Goal: Information Seeking & Learning: Find specific fact

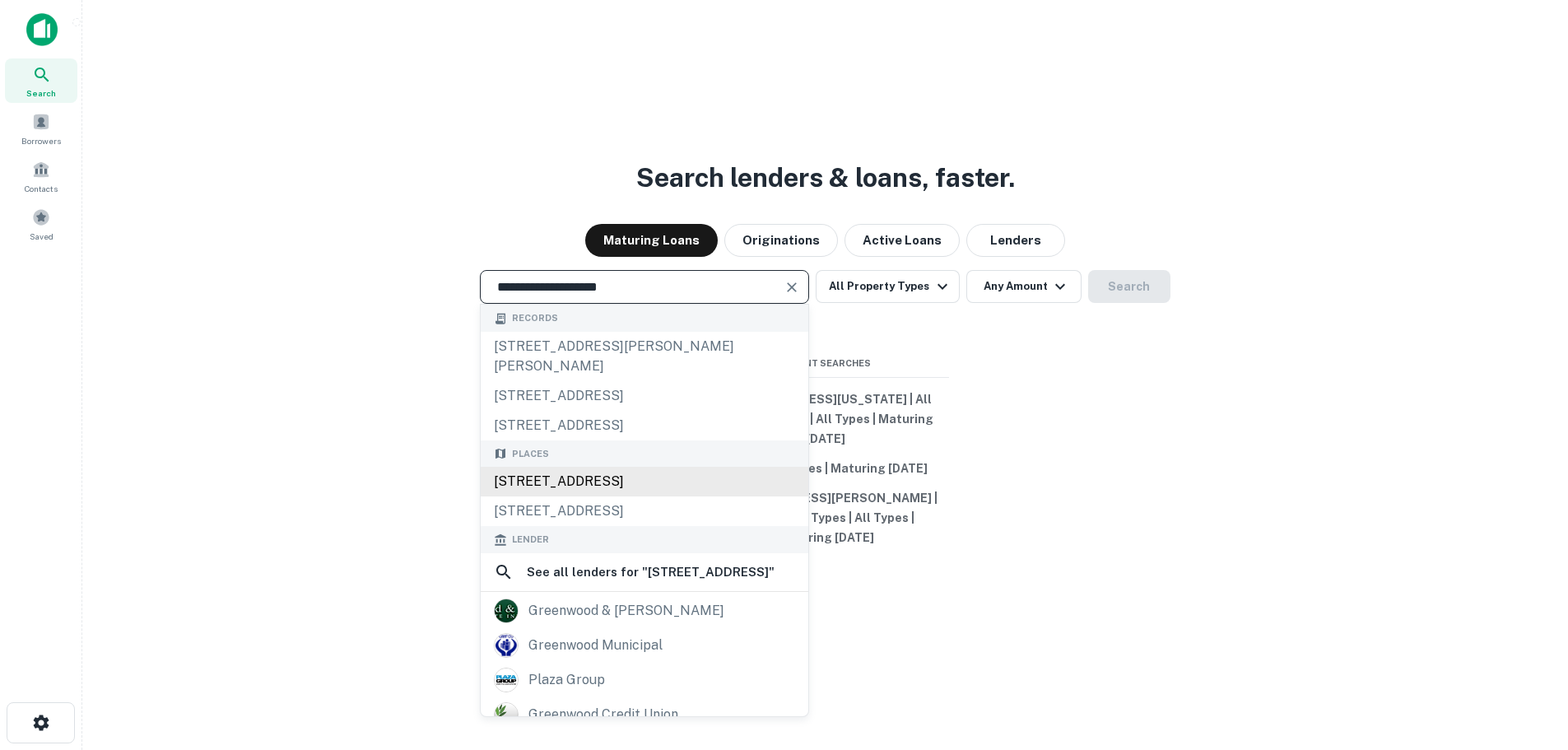
click at [688, 496] on div "[STREET_ADDRESS]" at bounding box center [644, 481] width 328 height 30
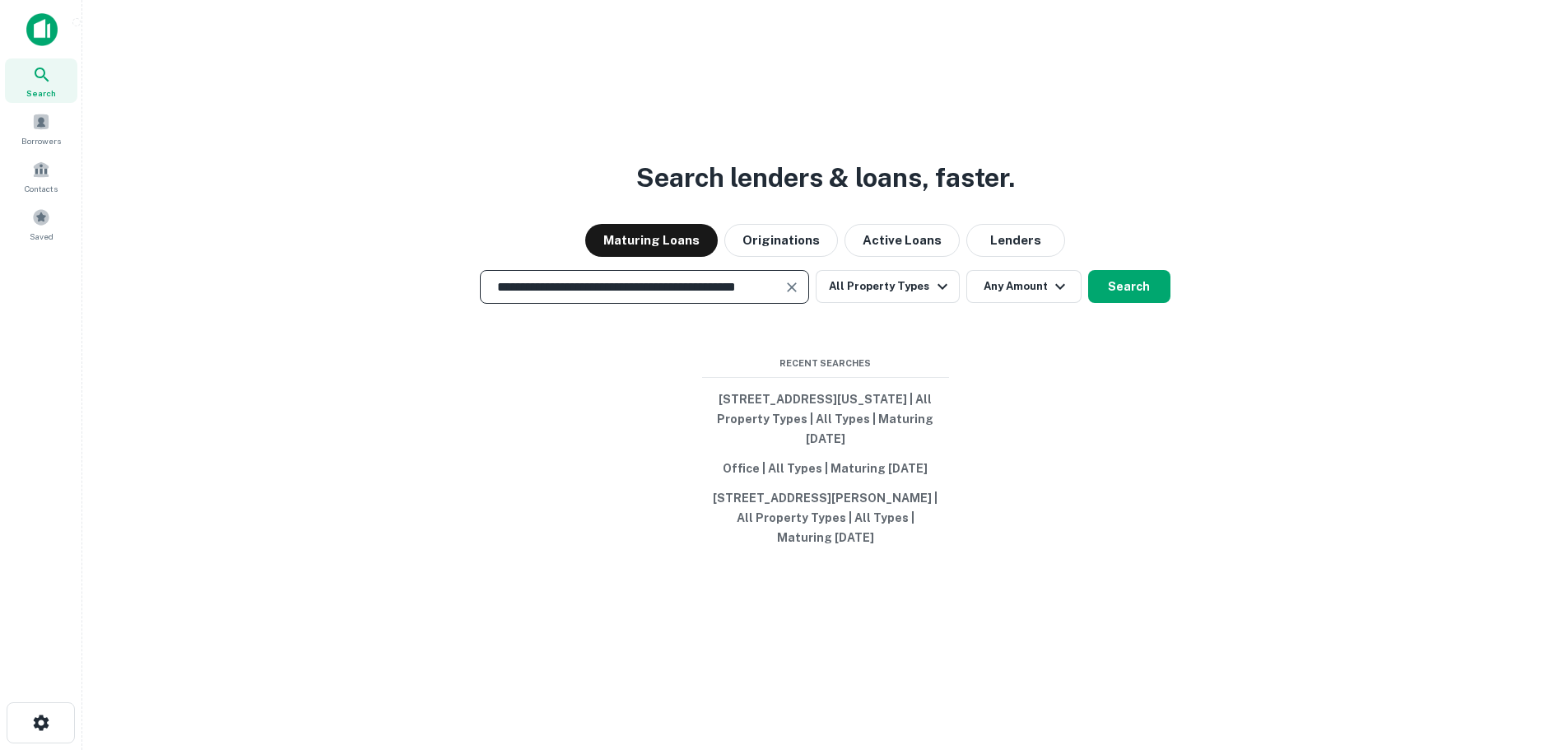
type input "**********"
click at [1168, 281] on div "**********" at bounding box center [825, 287] width 1459 height 33
click at [1154, 280] on button "Search" at bounding box center [1129, 287] width 82 height 32
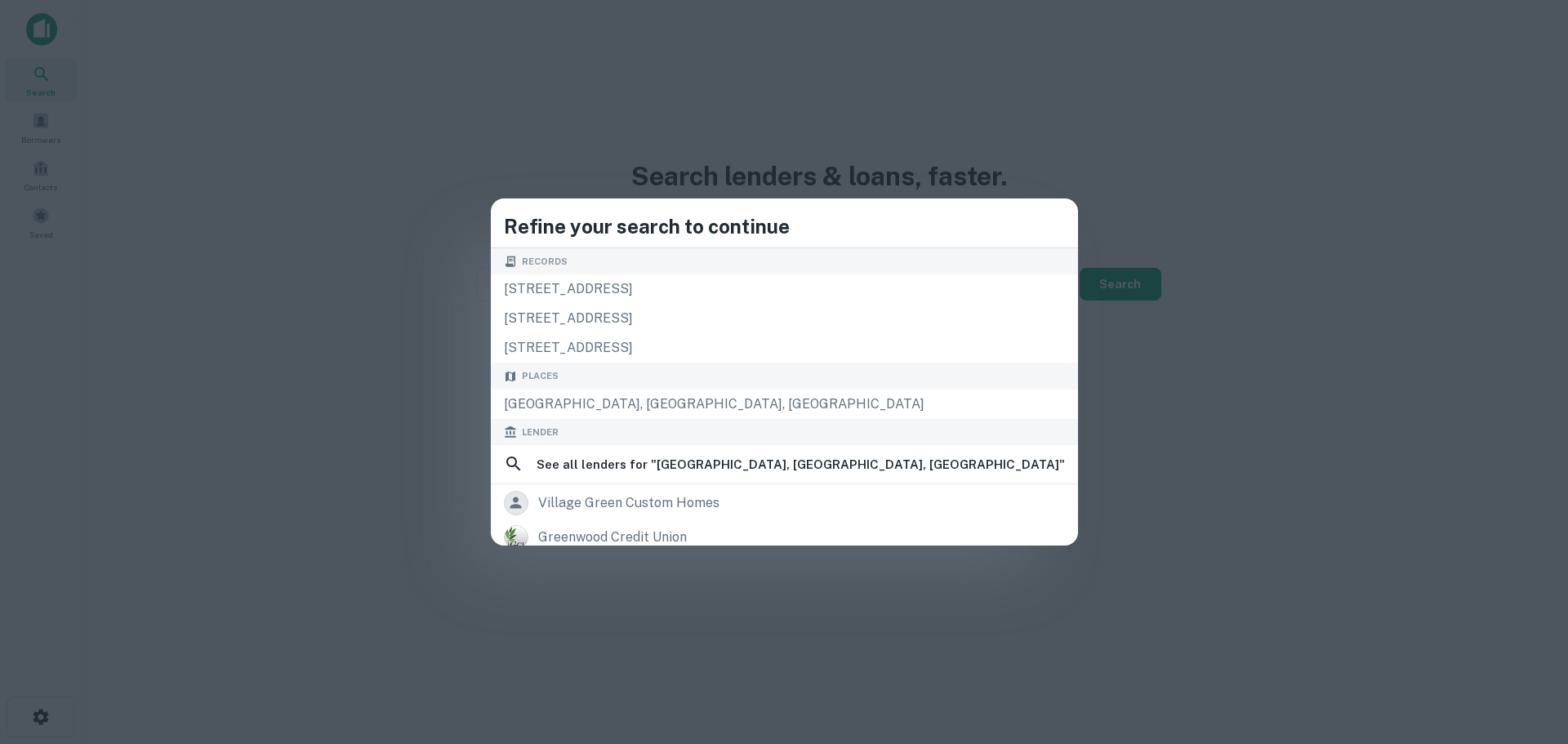
click at [205, 308] on div "Refine your search to continue Records [STREET_ADDRESS] [STREET_ADDRESS] [STREE…" at bounding box center [784, 372] width 1568 height 744
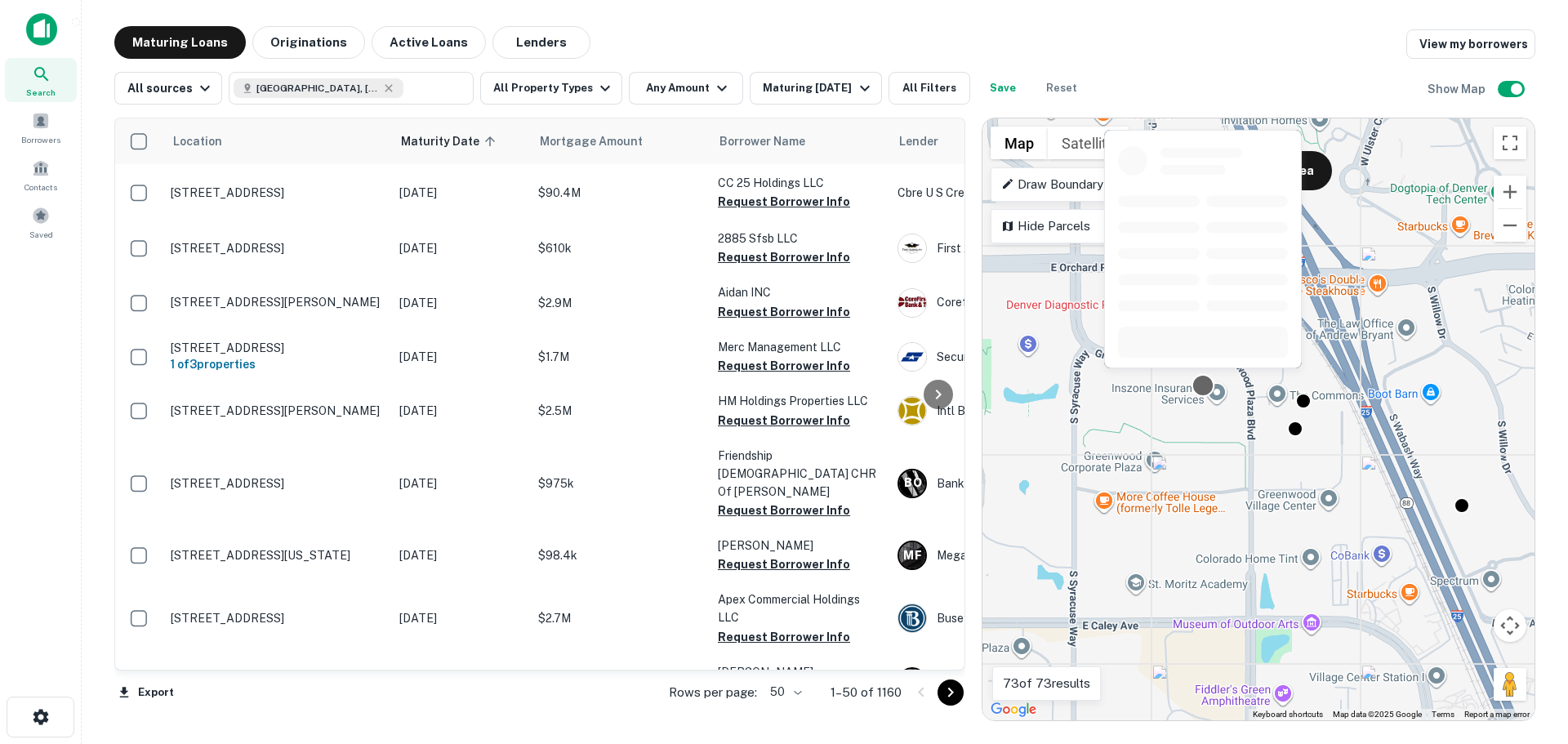
click at [1204, 390] on div at bounding box center [1203, 385] width 24 height 24
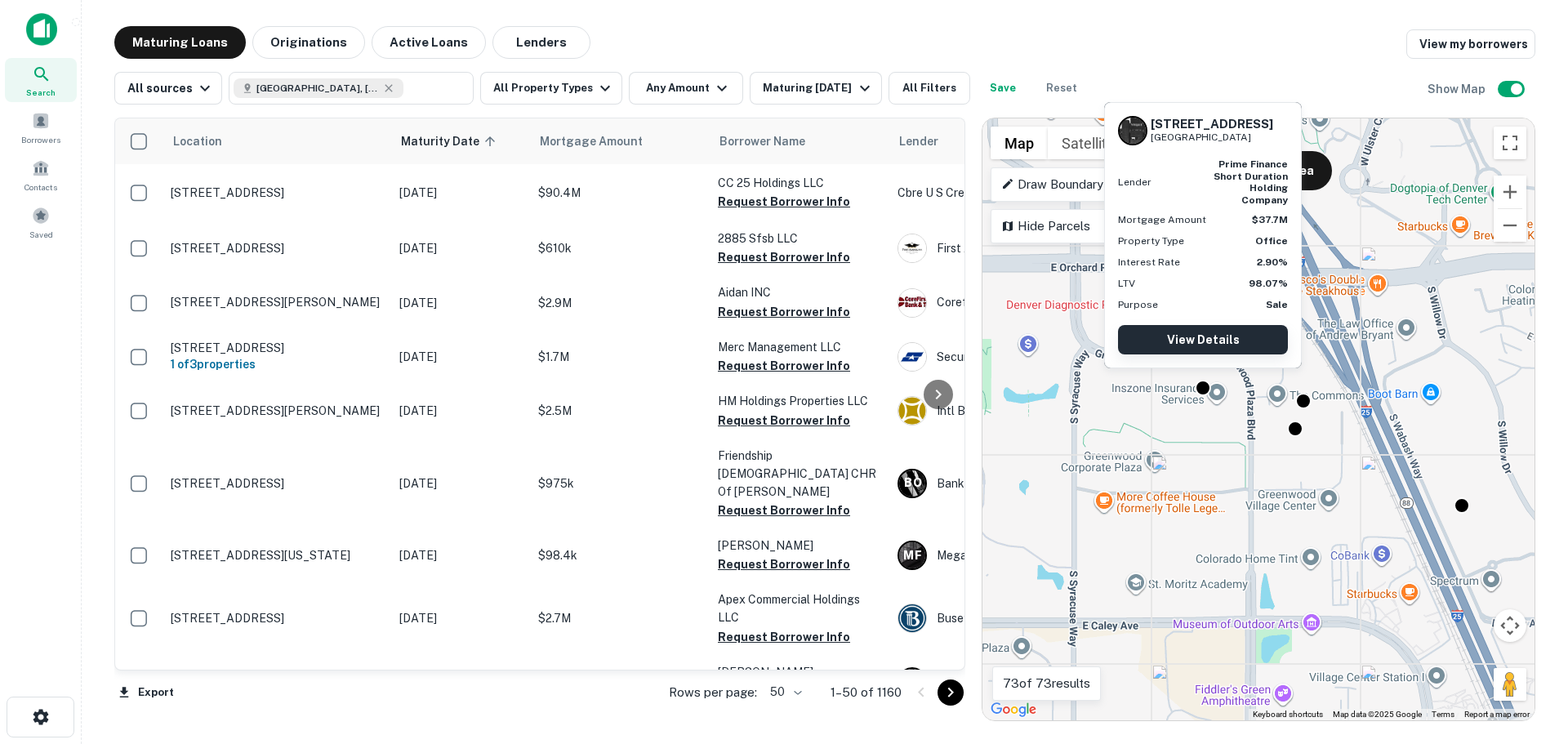
click at [1209, 340] on link "View Details" at bounding box center [1202, 339] width 170 height 29
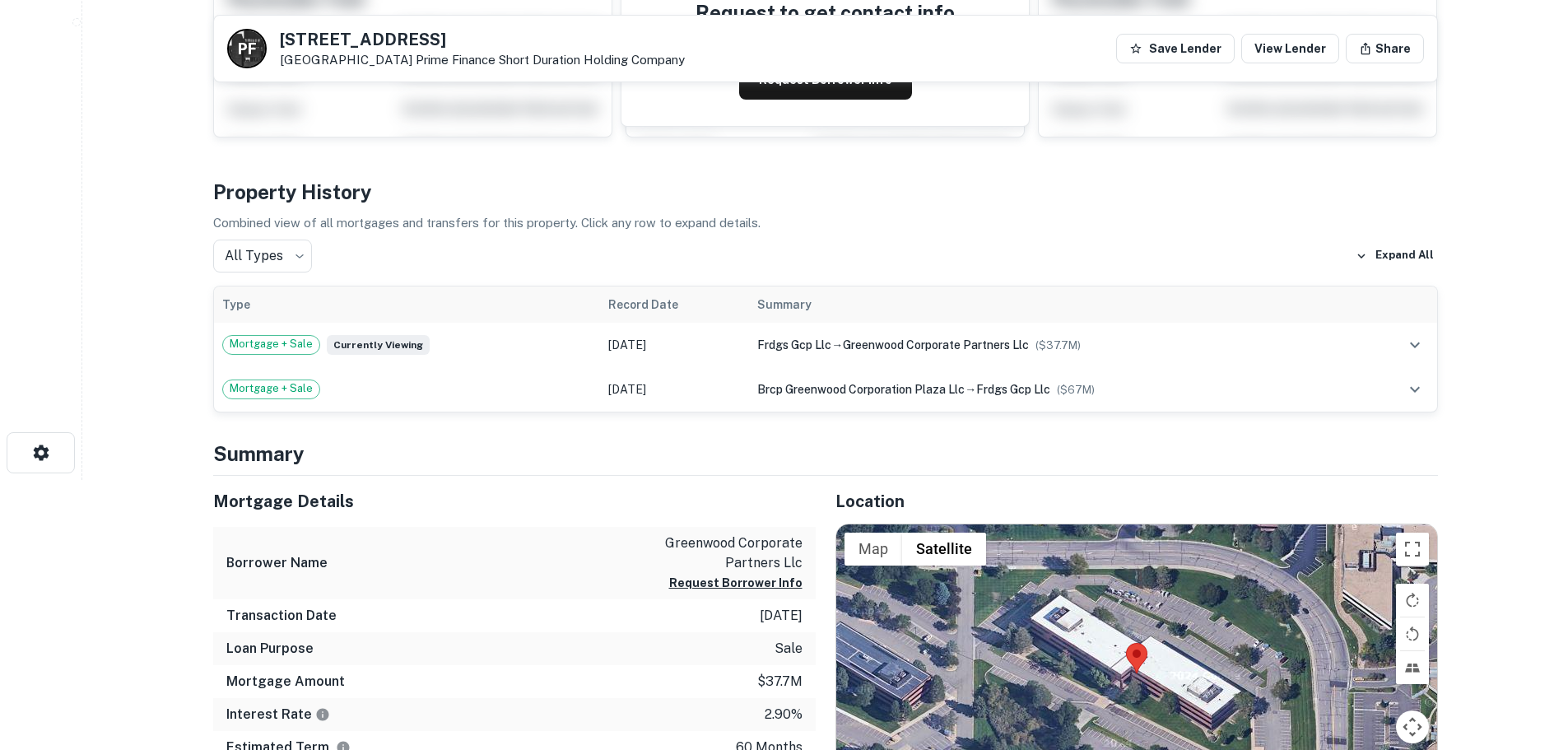
scroll to position [517, 0]
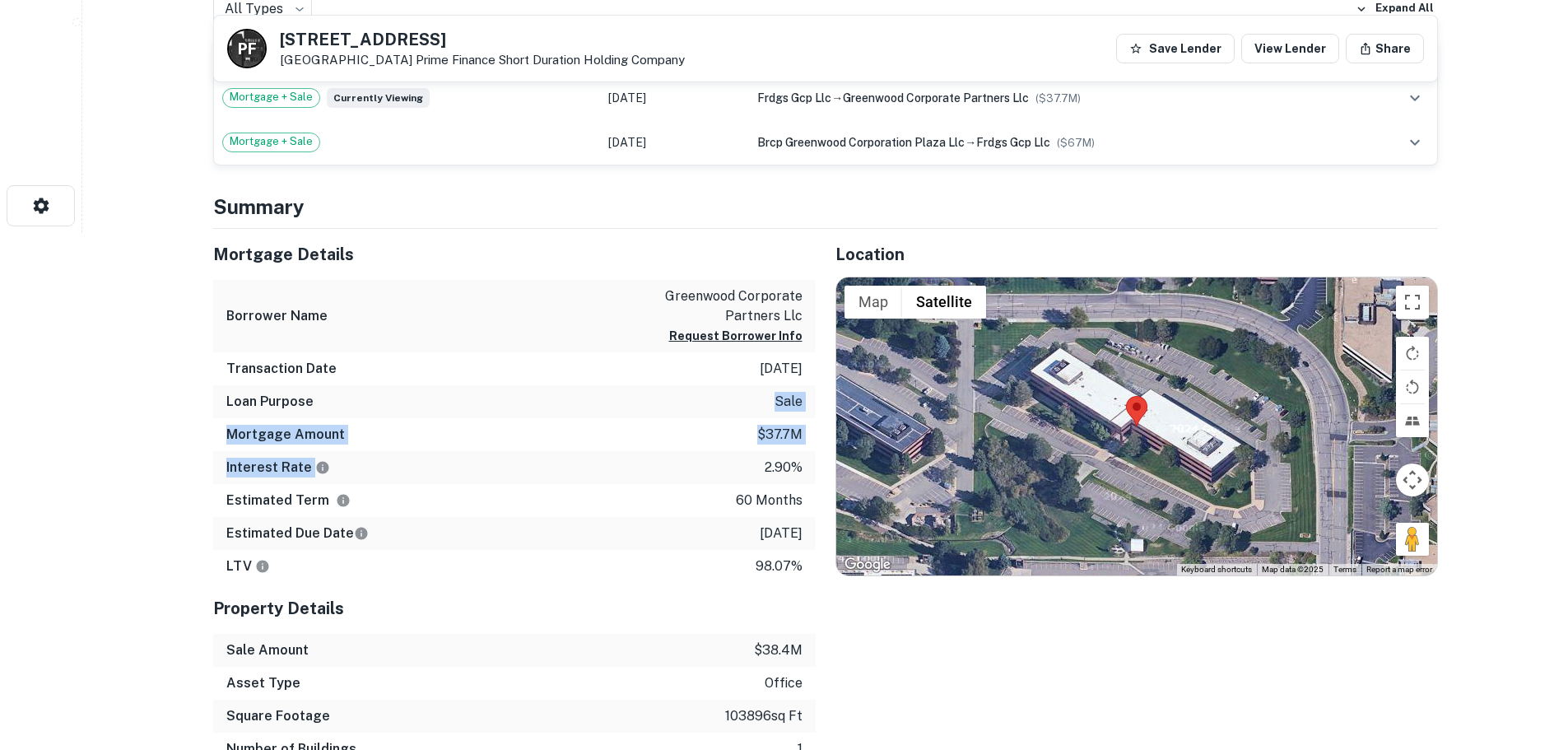
drag, startPoint x: 616, startPoint y: 392, endPoint x: 744, endPoint y: 478, distance: 154.2
click at [744, 477] on div "Mortgage Details Borrower Name greenwood corporate partners llc Request Borrowe…" at bounding box center [514, 405] width 602 height 354
click at [657, 494] on div "Estimated Term 60 months" at bounding box center [514, 500] width 602 height 32
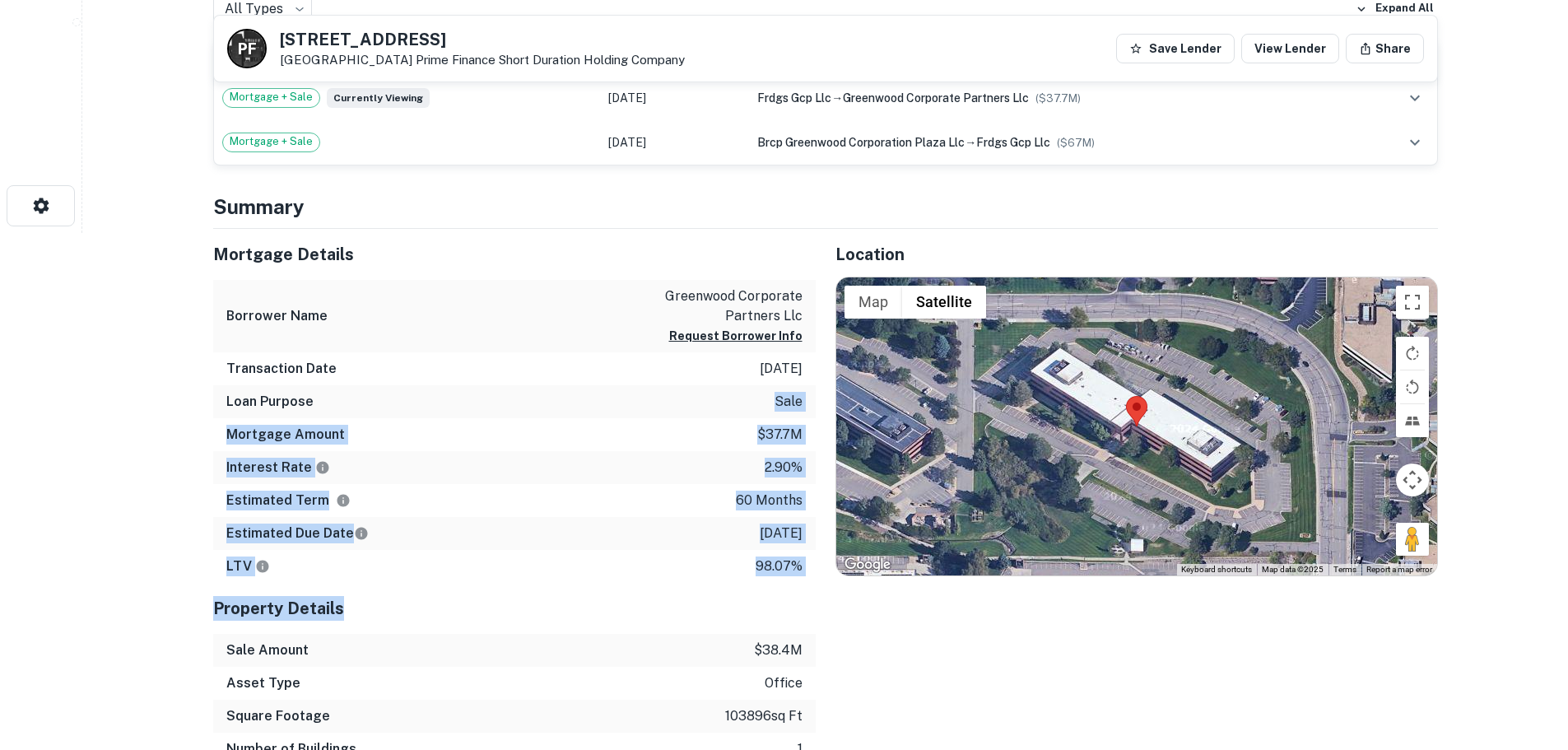
drag, startPoint x: 631, startPoint y: 385, endPoint x: 616, endPoint y: 590, distance: 205.5
click at [674, 624] on div "Mortgage Details Borrower Name greenwood corporate partners llc Request Borrowe…" at bounding box center [514, 529] width 602 height 603
click at [613, 585] on div "Property Details" at bounding box center [514, 608] width 602 height 51
drag, startPoint x: 782, startPoint y: 609, endPoint x: 572, endPoint y: 299, distance: 374.4
click at [572, 299] on div "Mortgage Details Borrower Name greenwood corporate partners llc Request Borrowe…" at bounding box center [514, 529] width 602 height 603
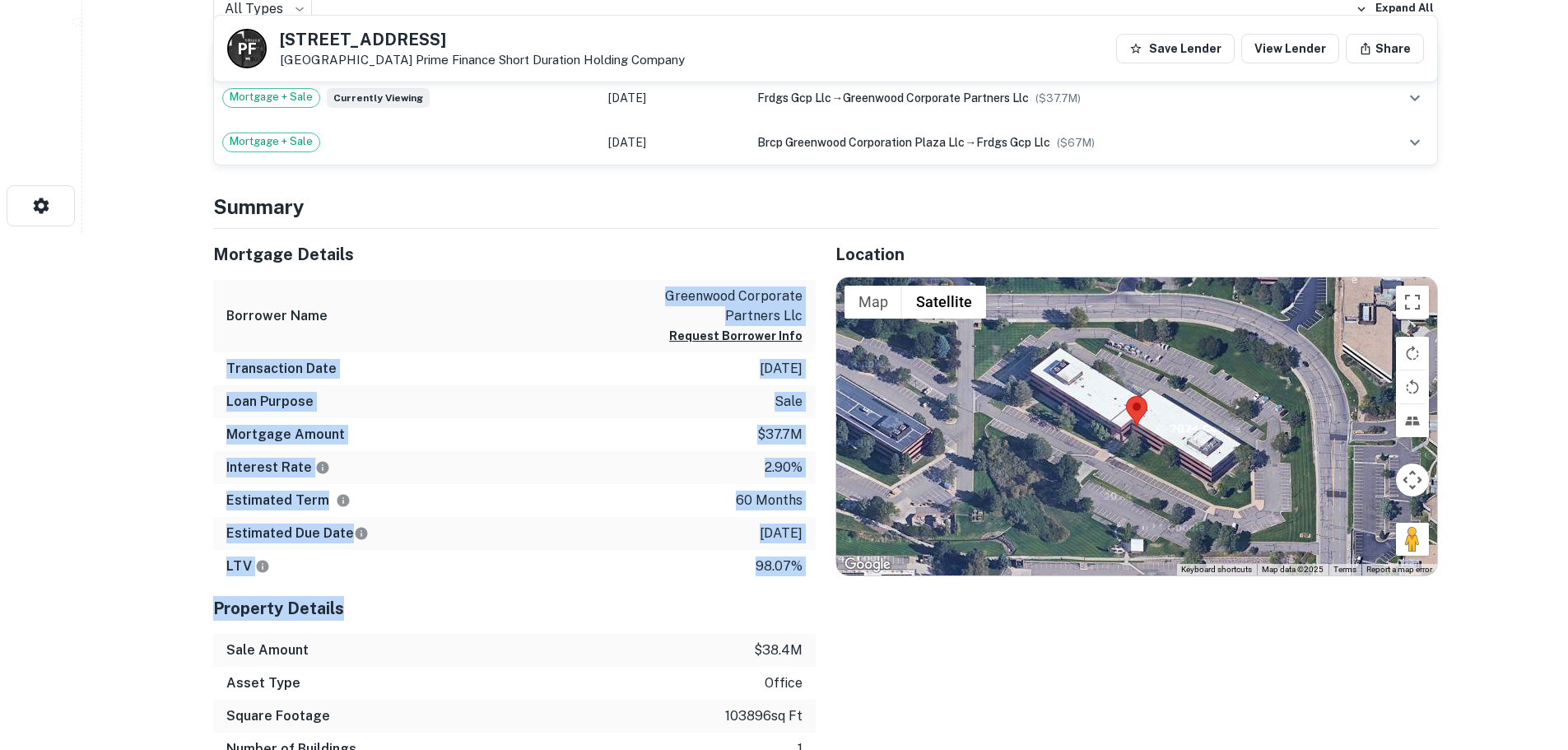
click at [497, 476] on div "Interest Rate 2.90%" at bounding box center [514, 467] width 602 height 32
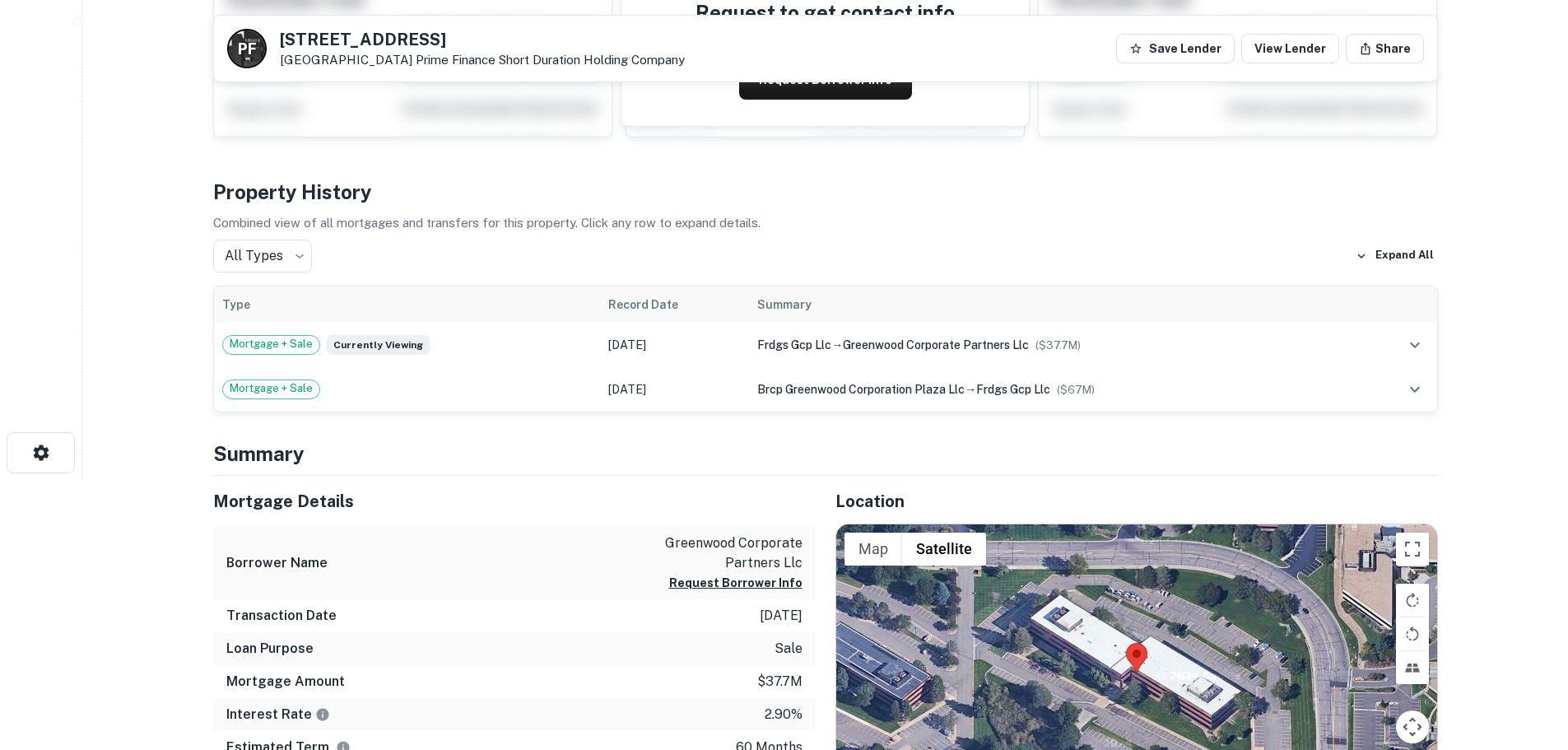
scroll to position [0, 0]
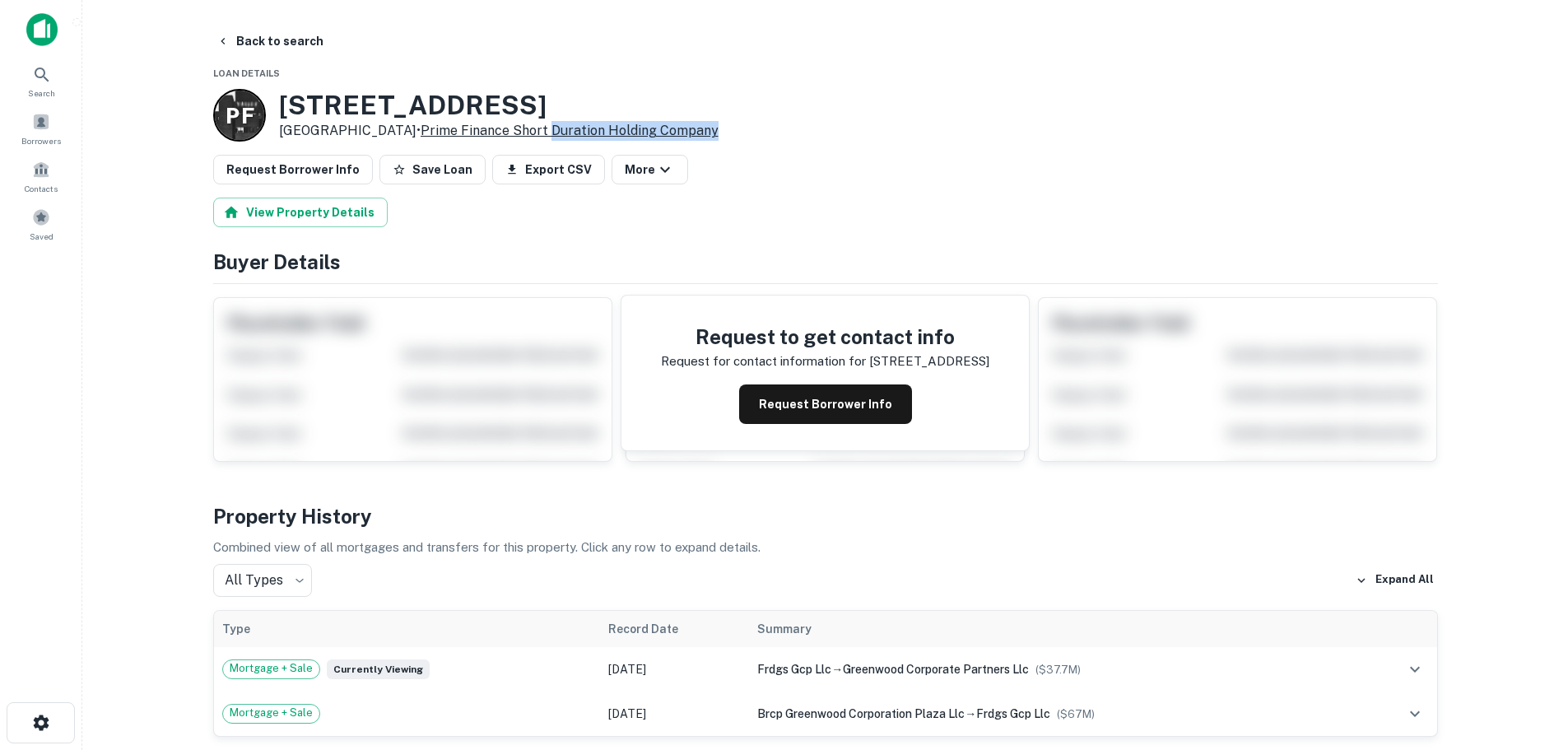
drag, startPoint x: 791, startPoint y: 126, endPoint x: 592, endPoint y: 124, distance: 199.0
click at [592, 124] on div "P F 5990 Greenwood Plaza Blvd Greenwood Village, CO80111 • Prime Finance Short …" at bounding box center [826, 115] width 1225 height 53
click at [895, 118] on div "P F 5990 Greenwood Plaza Blvd Greenwood Village, CO80111 • Prime Finance Short …" at bounding box center [826, 115] width 1225 height 53
drag, startPoint x: 765, startPoint y: 139, endPoint x: 462, endPoint y: 136, distance: 303.0
click at [462, 136] on div "P F 5990 Greenwood Plaza Blvd Greenwood Village, CO80111 • Prime Finance Short …" at bounding box center [826, 115] width 1225 height 53
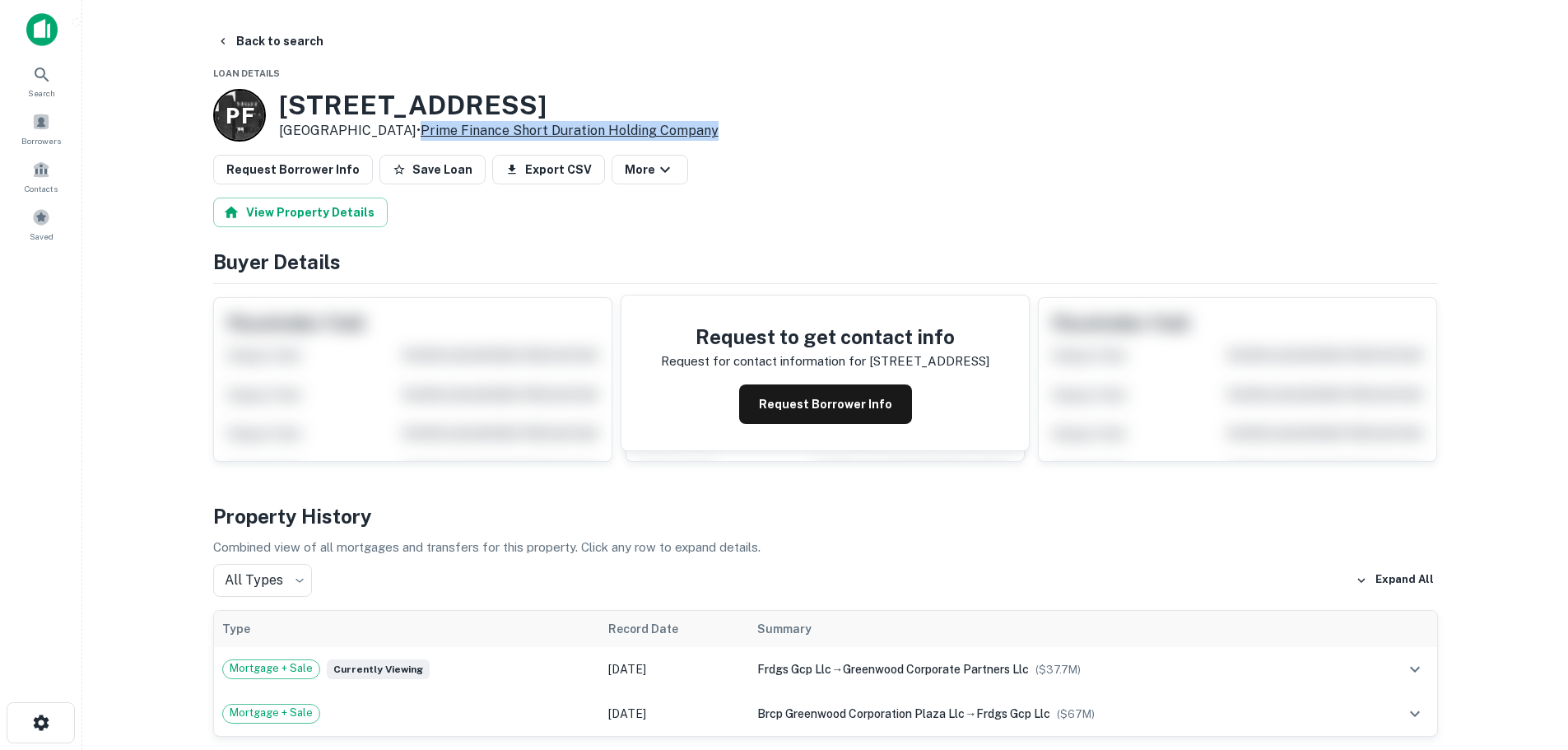
click at [592, 128] on link "Prime Finance Short Duration Holding Company" at bounding box center [569, 130] width 298 height 15
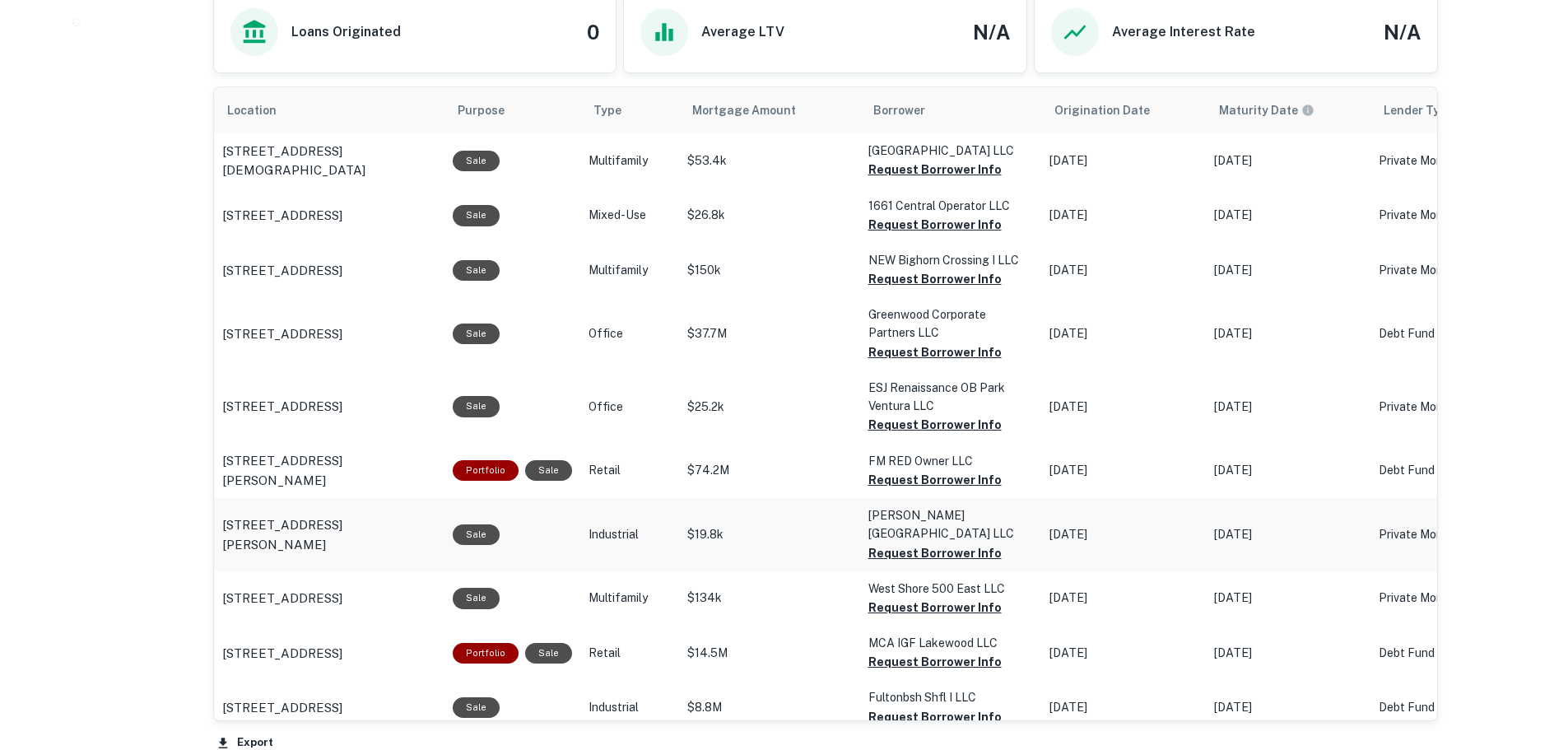
scroll to position [905, 0]
